Goal: Task Accomplishment & Management: Manage account settings

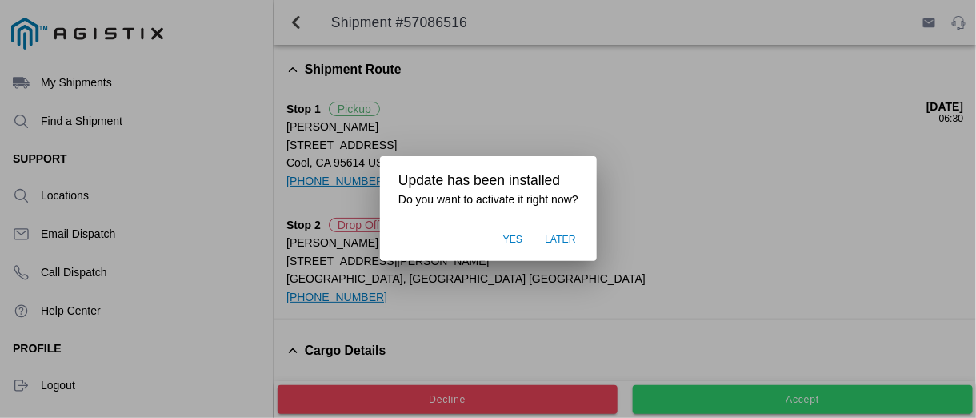
click at [515, 240] on span "Yes" at bounding box center [513, 240] width 20 height 14
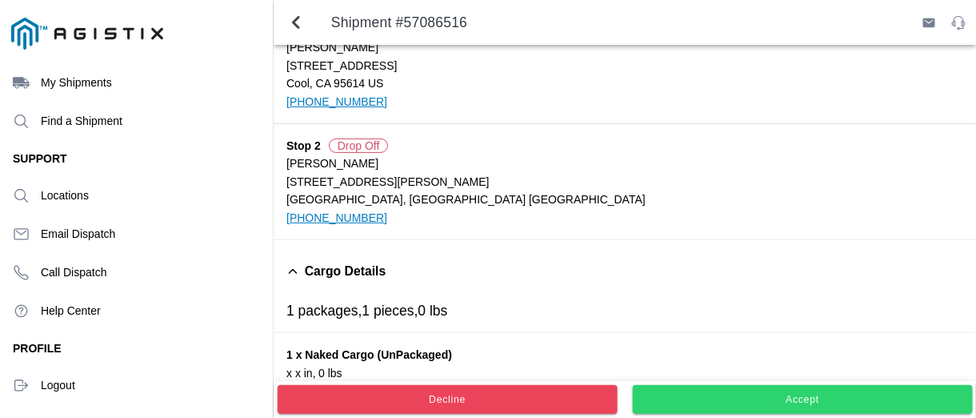
scroll to position [80, 0]
click at [0, 0] on slot "Accept" at bounding box center [0, 0] width 0 height 0
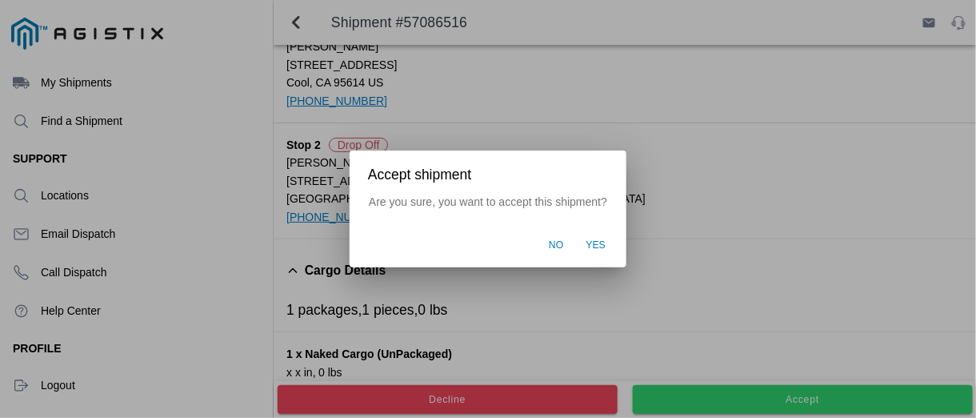
click at [591, 242] on span "Yes" at bounding box center [597, 245] width 20 height 14
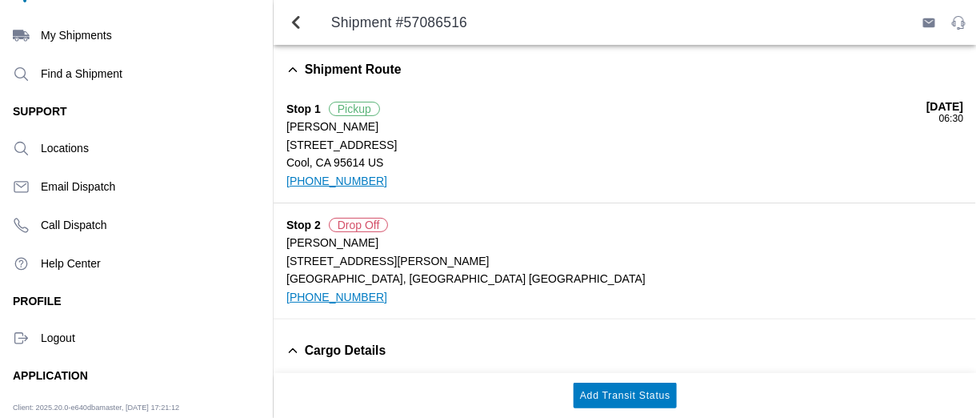
scroll to position [73, 0]
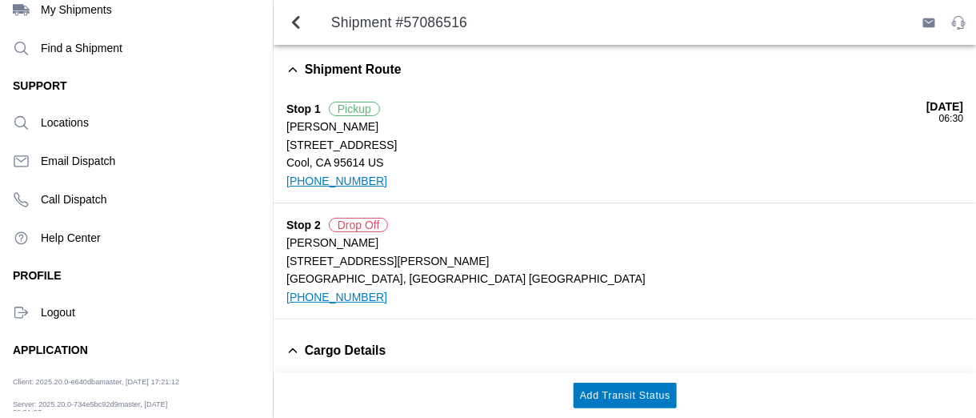
click at [54, 310] on ion-label "Logout" at bounding box center [150, 312] width 219 height 13
